Goal: Task Accomplishment & Management: Use online tool/utility

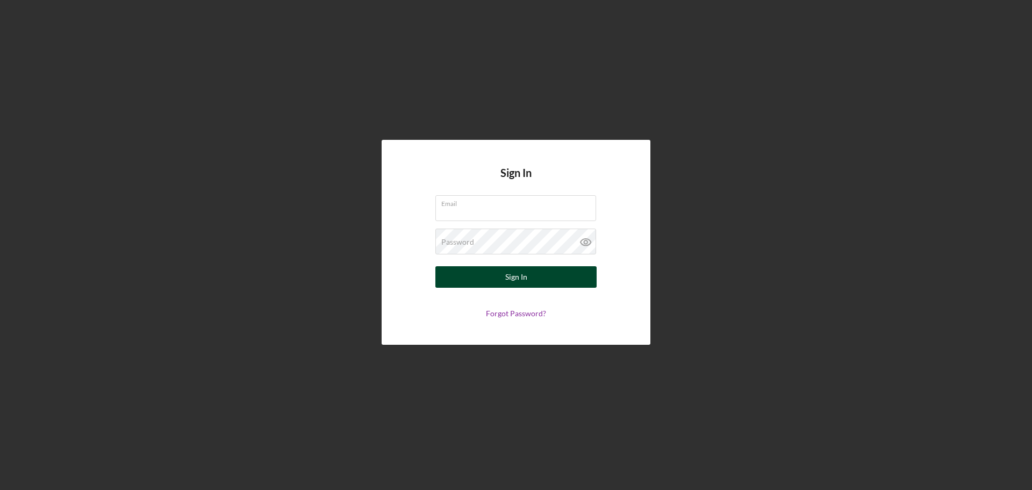
type input "[EMAIL_ADDRESS][DOMAIN_NAME]"
click at [516, 276] on div "Sign In" at bounding box center [516, 277] width 22 height 22
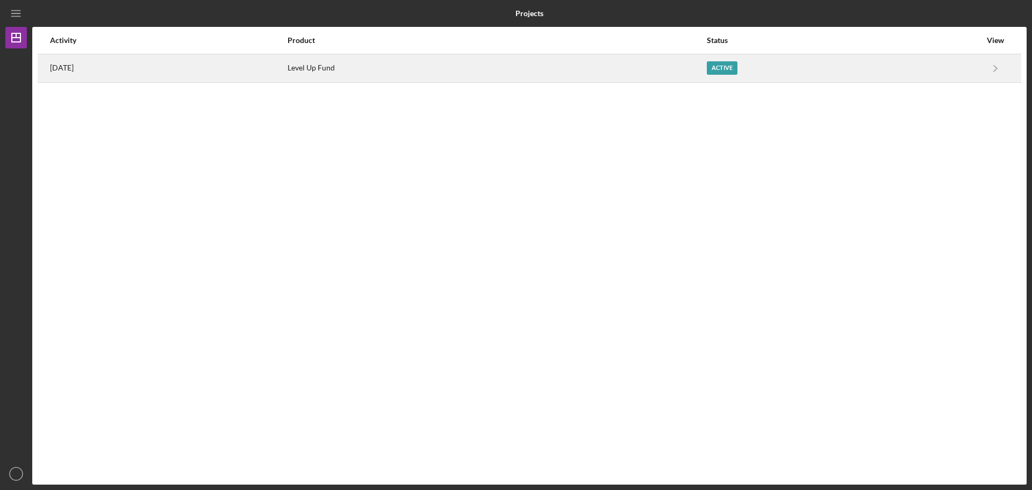
click at [738, 65] on div "Active" at bounding box center [722, 67] width 31 height 13
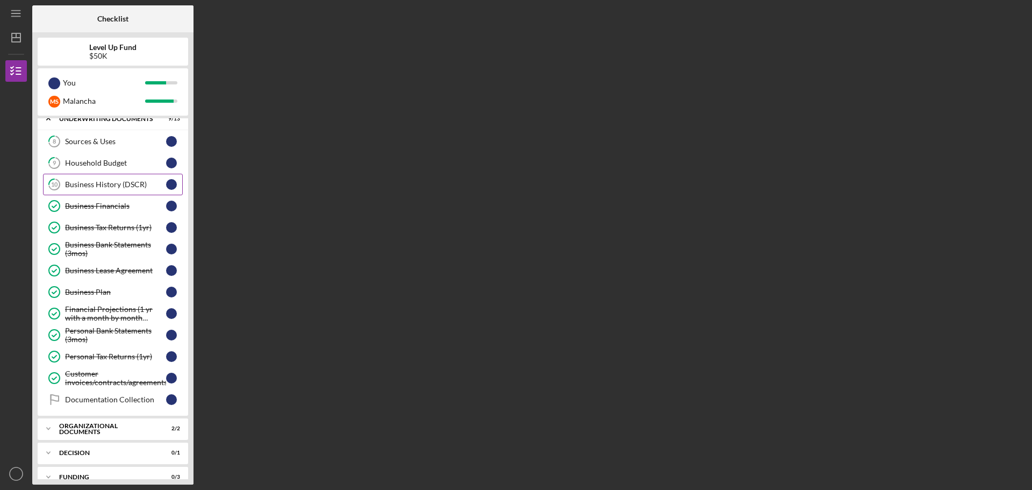
scroll to position [73, 0]
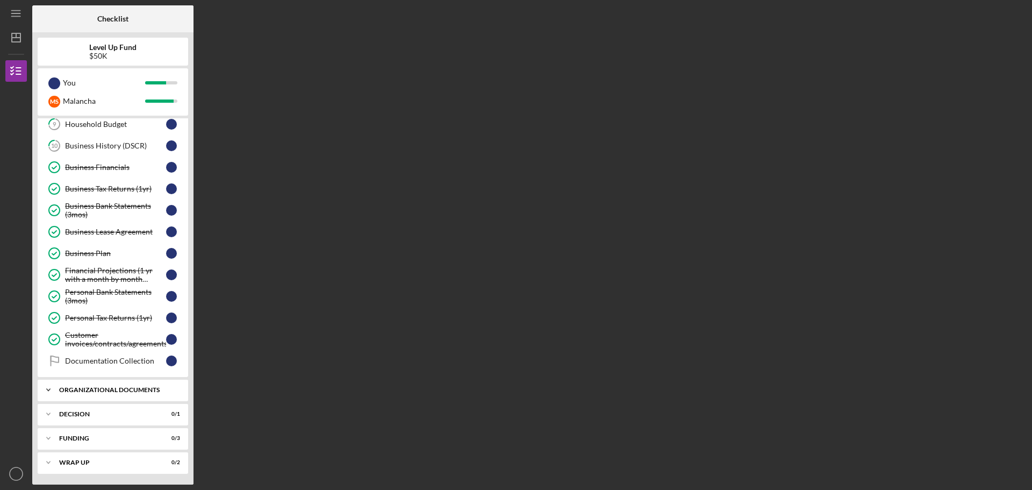
click at [88, 387] on div "Organizational Documents" at bounding box center [117, 390] width 116 height 6
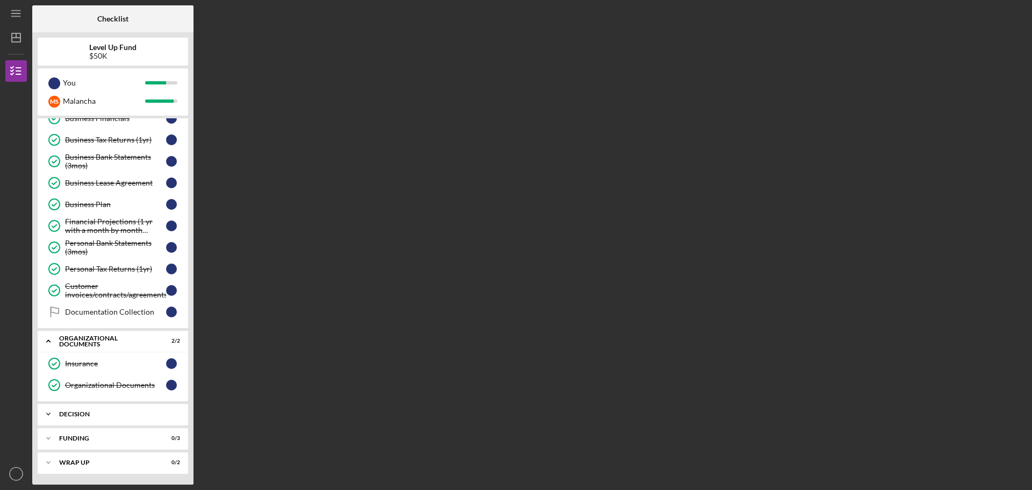
click at [71, 413] on div "Decision" at bounding box center [117, 414] width 116 height 6
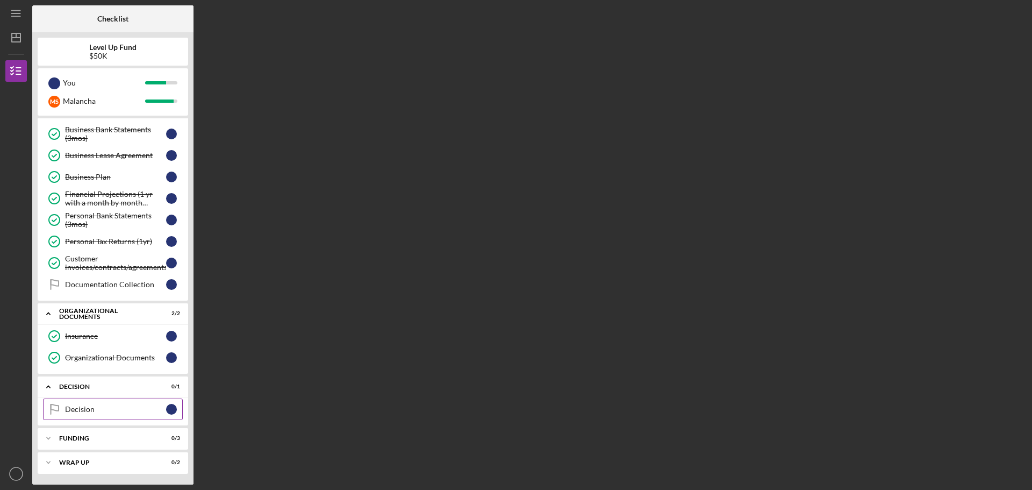
click at [90, 411] on div "Decision" at bounding box center [115, 409] width 101 height 9
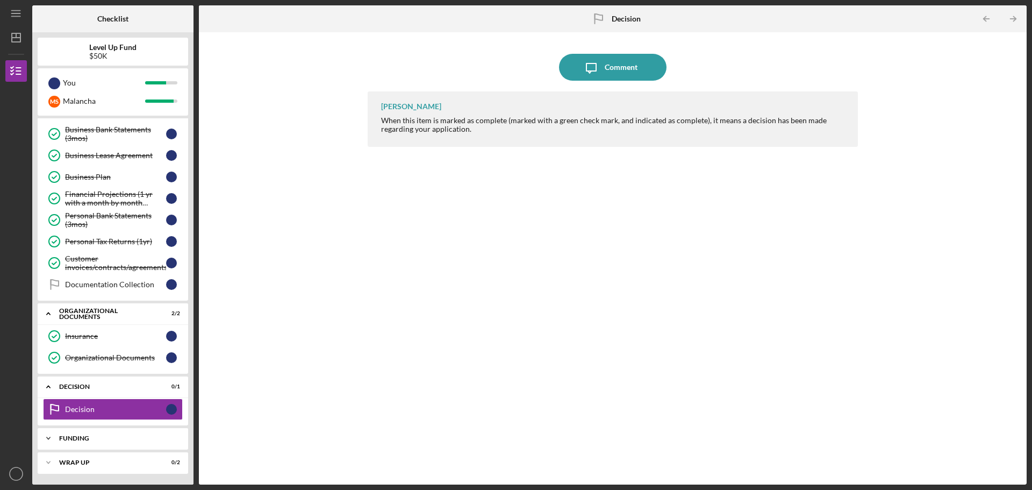
click at [83, 439] on div "Funding" at bounding box center [117, 438] width 116 height 6
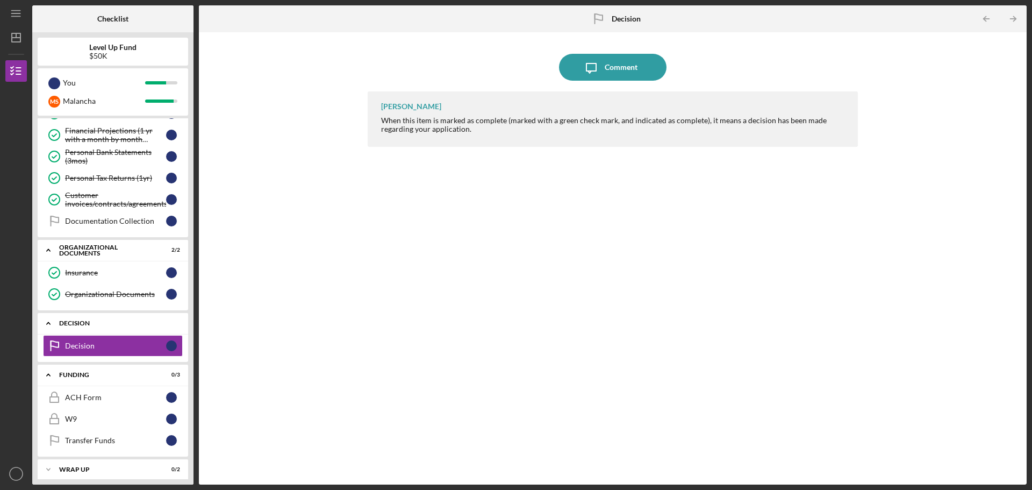
scroll to position [219, 0]
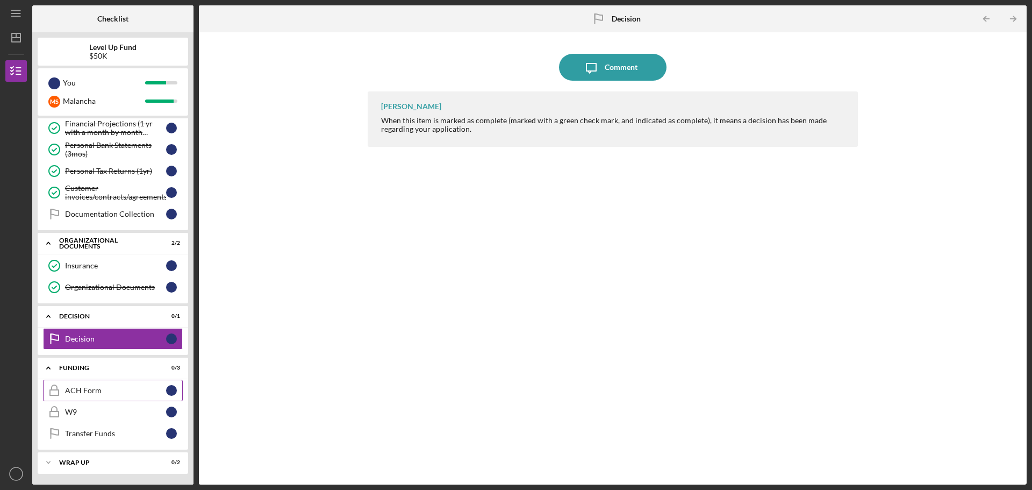
click at [99, 389] on div "ACH Form" at bounding box center [115, 390] width 101 height 9
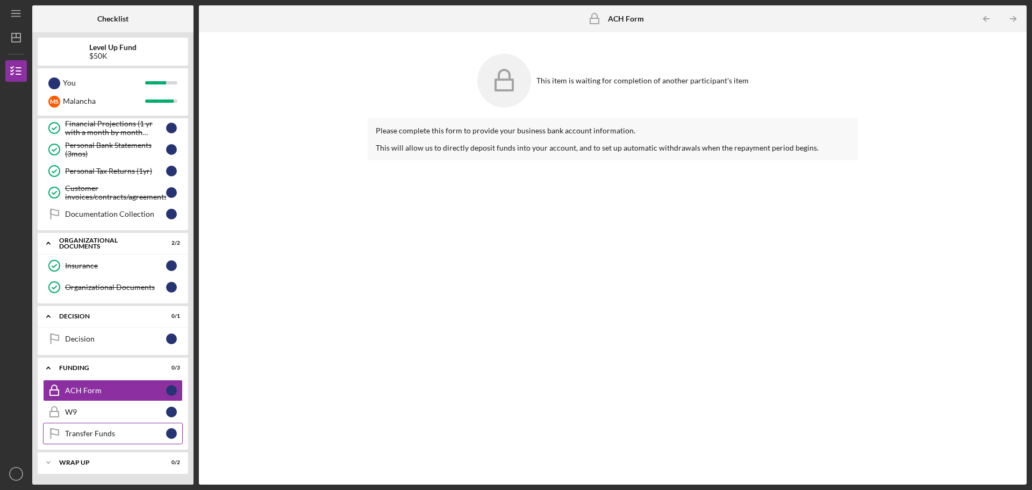
click at [106, 433] on div "Transfer Funds" at bounding box center [115, 433] width 101 height 9
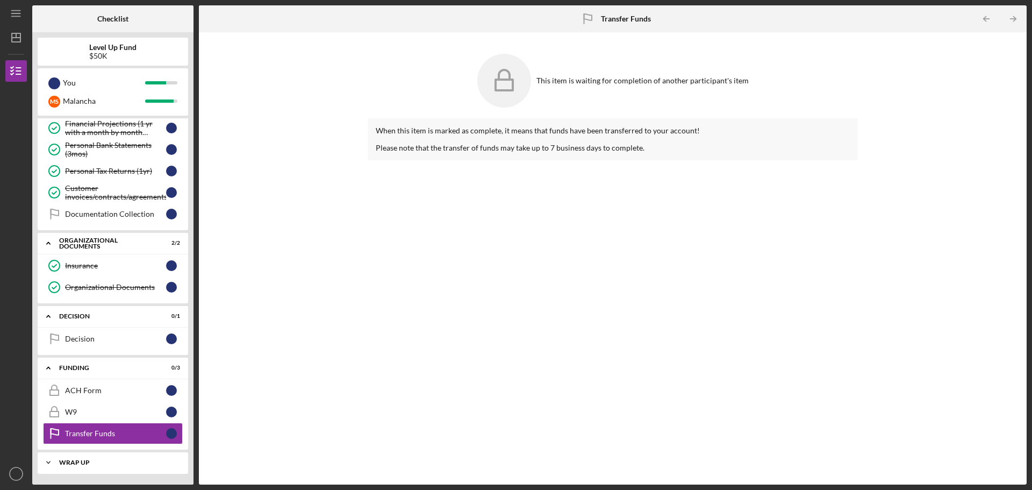
click at [96, 460] on div "Wrap up" at bounding box center [117, 462] width 116 height 6
click at [16, 478] on icon "button" at bounding box center [16, 473] width 22 height 27
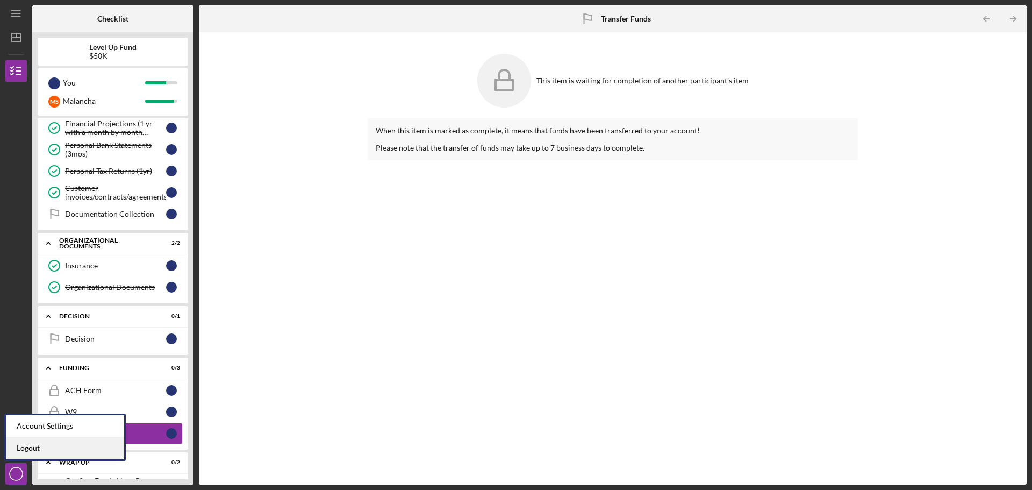
click at [33, 445] on link "Logout" at bounding box center [65, 448] width 118 height 22
